Goal: Navigation & Orientation: Go to known website

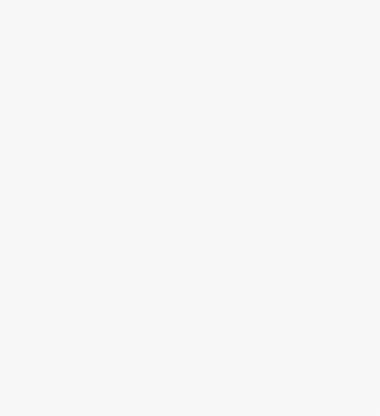
click at [165, 62] on div at bounding box center [190, 224] width 380 height 384
